Goal: Transaction & Acquisition: Purchase product/service

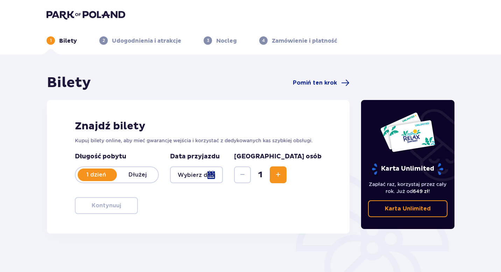
click at [214, 178] on div at bounding box center [196, 174] width 53 height 17
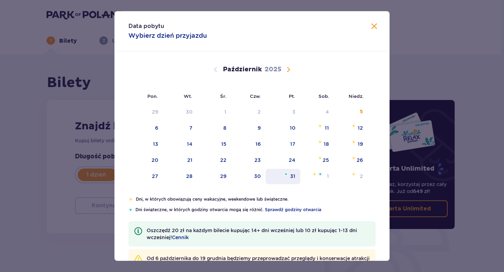
click at [292, 178] on div "31" at bounding box center [292, 176] width 5 height 7
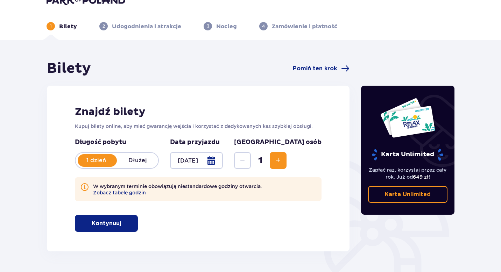
scroll to position [16, 0]
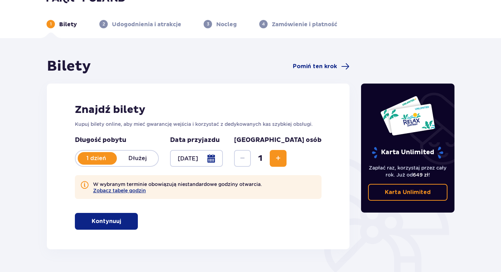
click at [223, 159] on div at bounding box center [196, 158] width 53 height 17
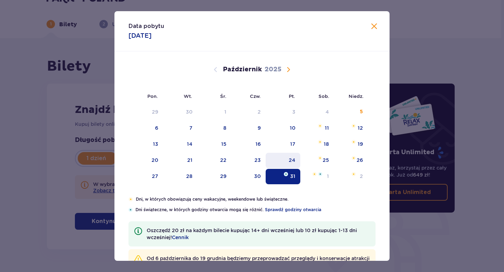
click at [293, 159] on div "24" at bounding box center [292, 160] width 7 height 7
type input "[DATE]"
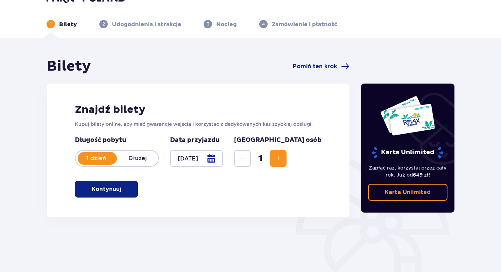
click at [112, 186] on p "Kontynuuj" at bounding box center [106, 189] width 29 height 8
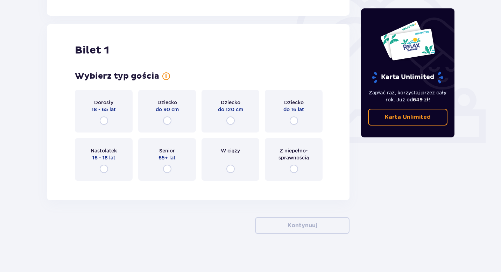
scroll to position [222, 0]
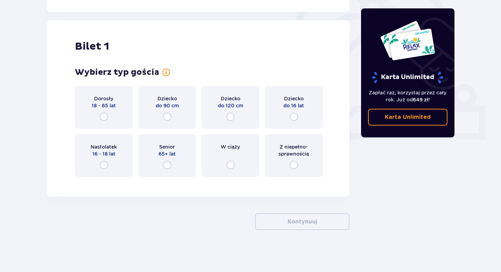
click at [105, 115] on input "radio" at bounding box center [104, 117] width 8 height 8
radio input "true"
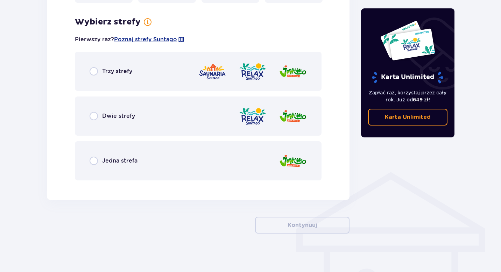
scroll to position [399, 0]
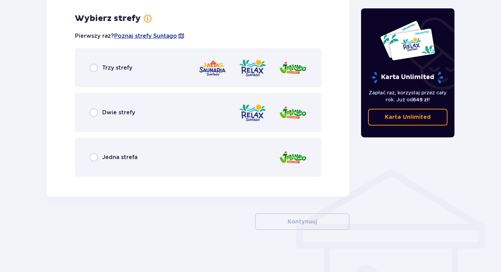
click at [94, 157] on input "radio" at bounding box center [94, 157] width 8 height 8
radio input "true"
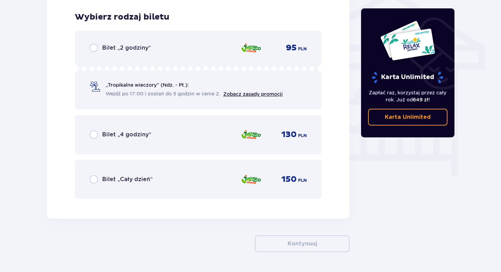
scroll to position [582, 0]
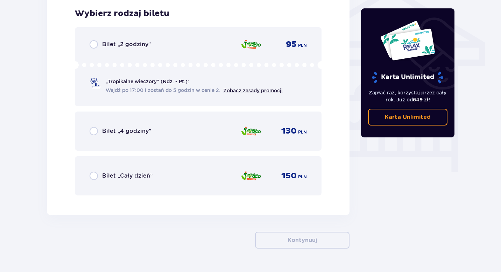
click at [94, 130] on input "radio" at bounding box center [94, 131] width 8 height 8
radio input "true"
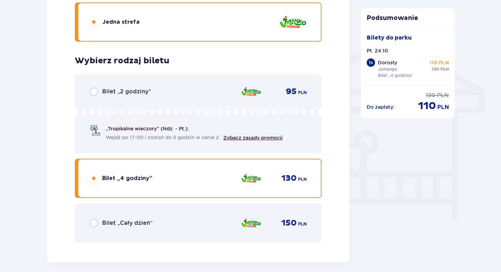
scroll to position [530, 0]
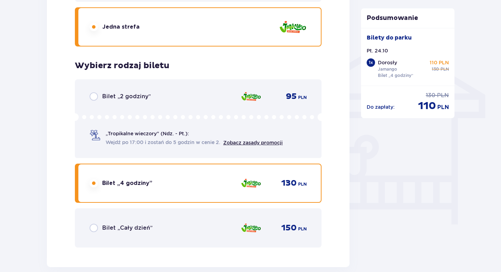
click at [95, 99] on input "radio" at bounding box center [94, 96] width 8 height 8
radio input "true"
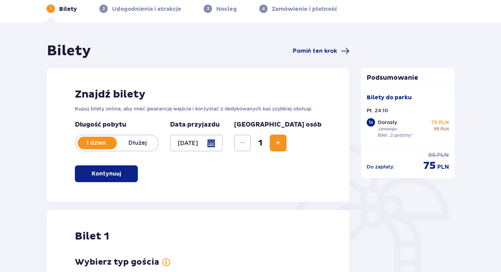
scroll to position [0, 0]
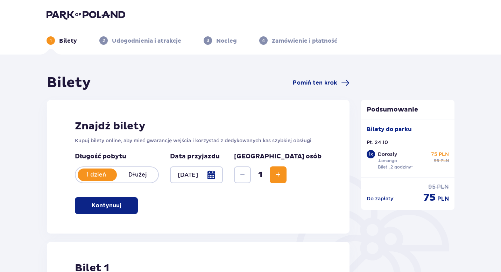
click at [282, 173] on span "Zwiększ" at bounding box center [278, 175] width 8 height 8
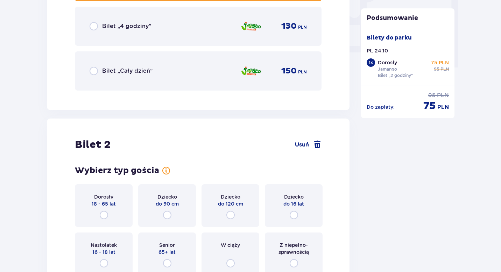
scroll to position [785, 0]
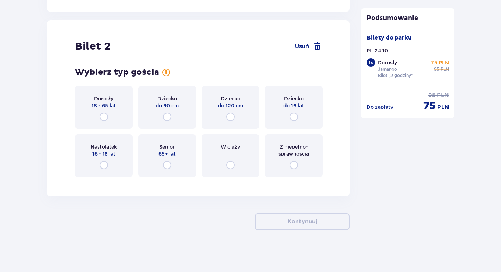
click at [105, 119] on input "radio" at bounding box center [104, 117] width 8 height 8
radio input "true"
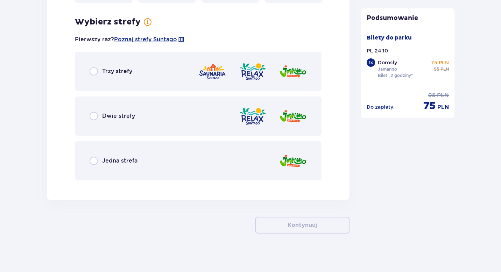
scroll to position [963, 0]
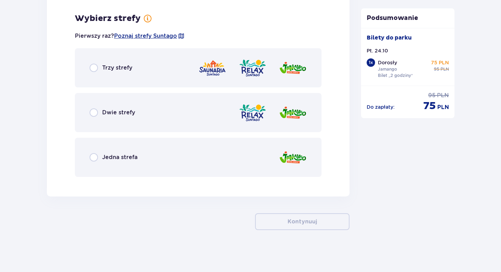
click at [191, 121] on div "Dwie strefy" at bounding box center [198, 112] width 247 height 39
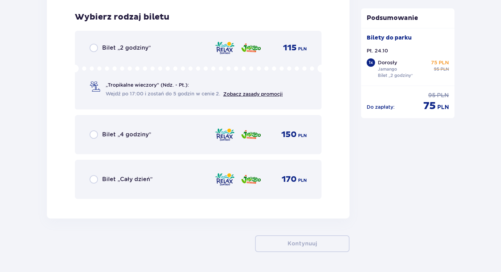
scroll to position [1145, 0]
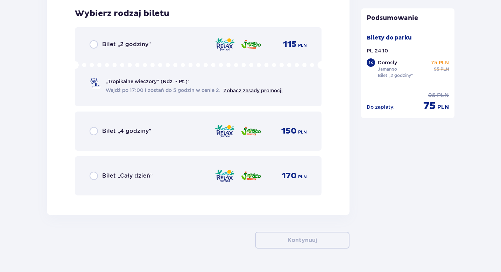
click at [187, 93] on span "Wejdź po 17:00 i zostań do 5 godzin w cenie 2." at bounding box center [163, 90] width 115 height 7
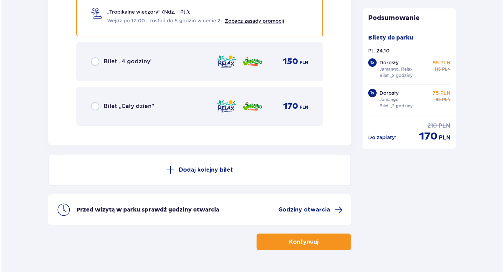
scroll to position [1219, 0]
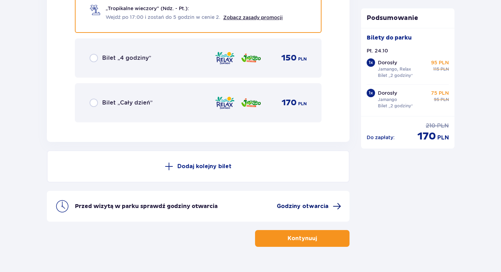
click at [297, 207] on span "Godziny otwarcia" at bounding box center [303, 207] width 52 height 8
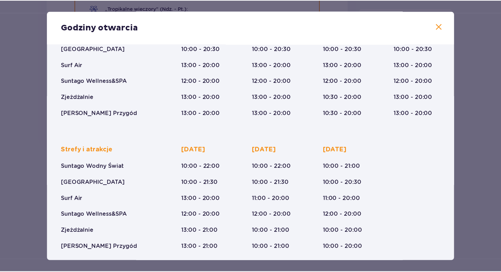
scroll to position [98, 0]
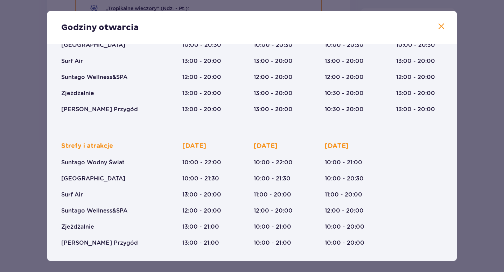
click at [438, 29] on span at bounding box center [441, 26] width 8 height 8
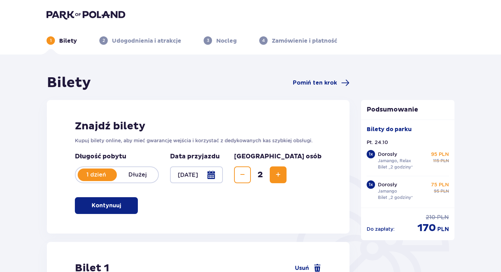
click at [159, 41] on p "Udogodnienia i atrakcje" at bounding box center [146, 41] width 69 height 8
click at [64, 38] on p "Bilety" at bounding box center [68, 41] width 18 height 8
